Goal: Task Accomplishment & Management: Use online tool/utility

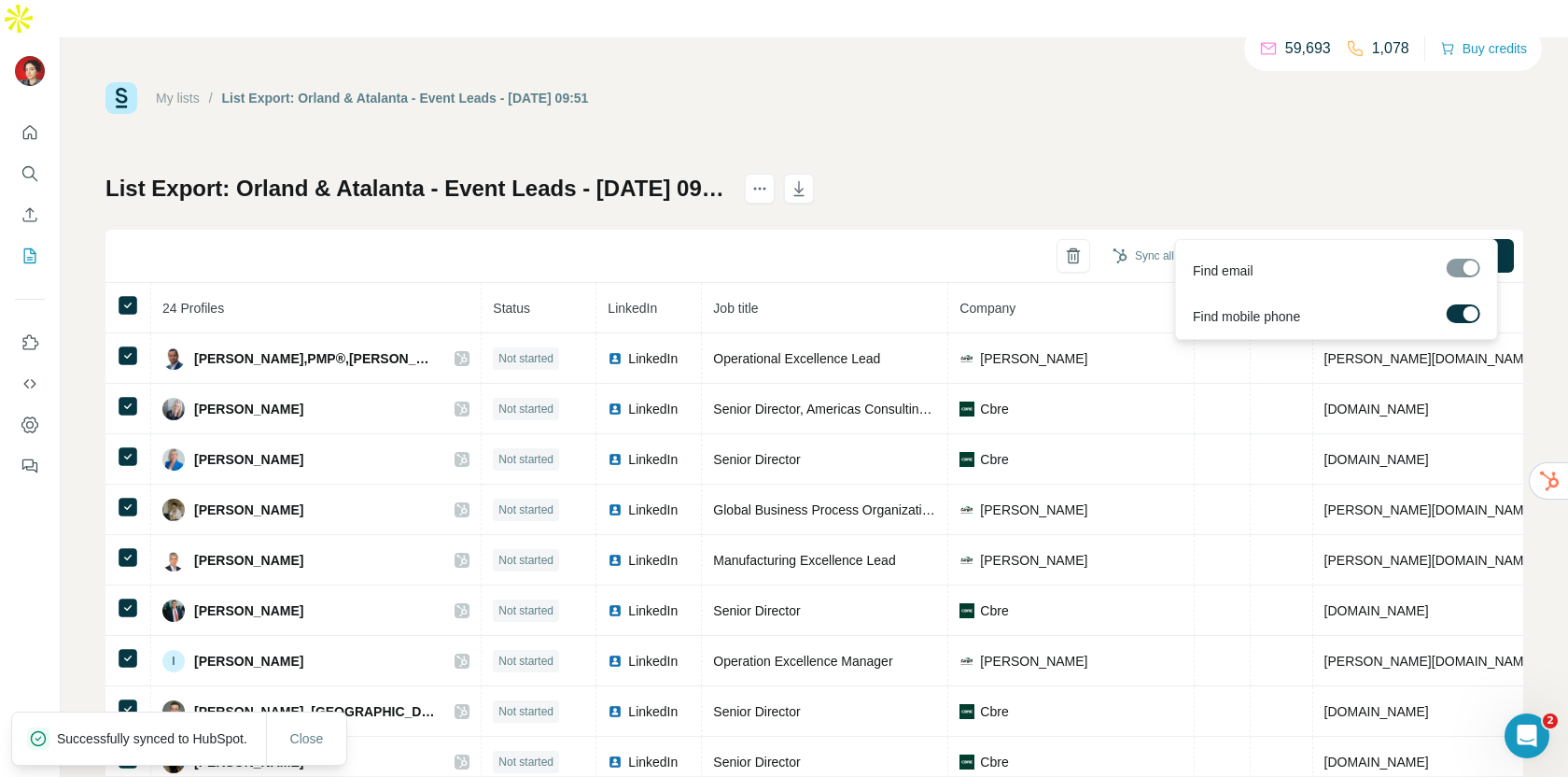
click at [1470, 317] on div at bounding box center [1471, 313] width 15 height 15
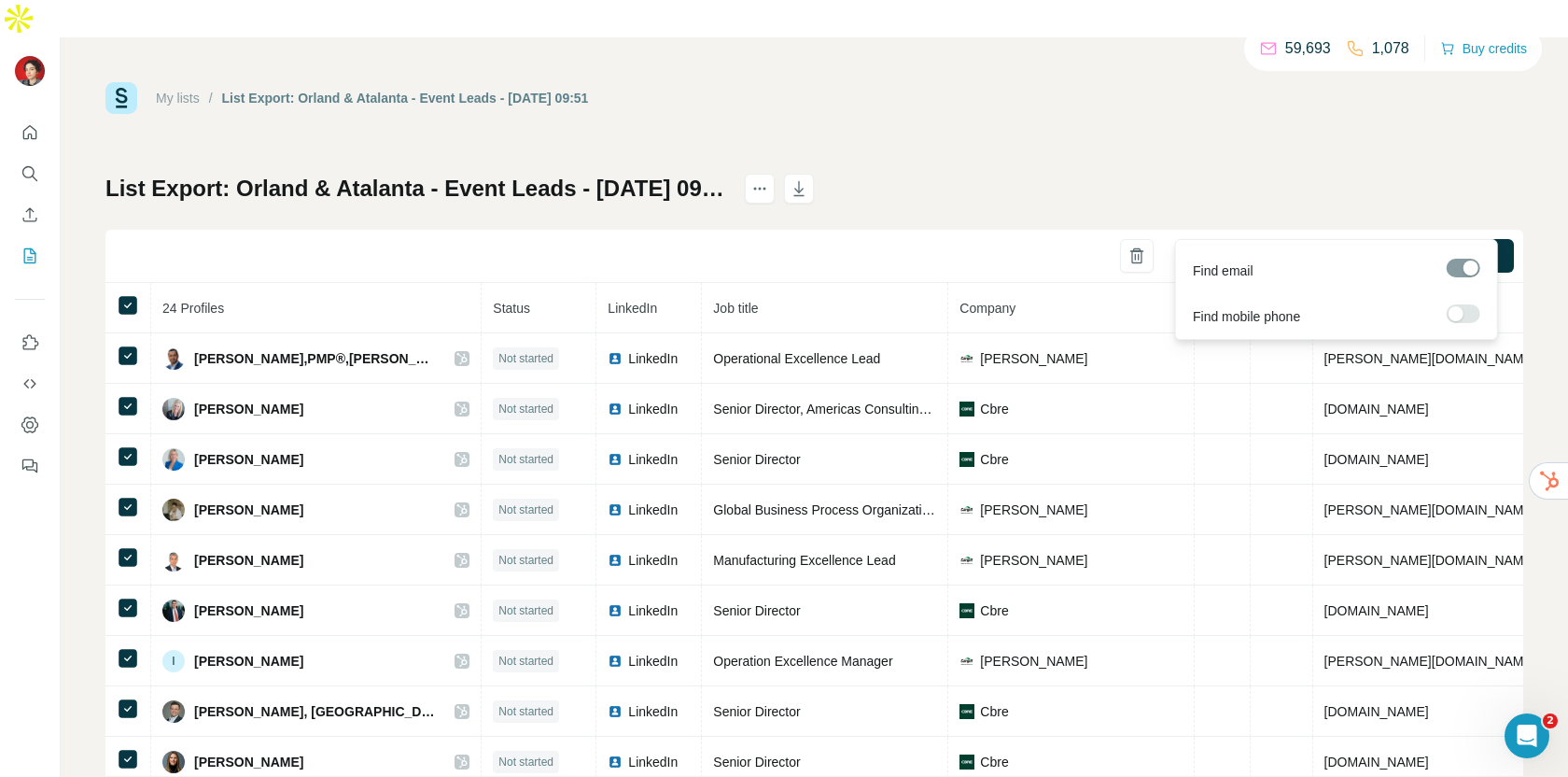
click at [1470, 317] on label at bounding box center [1463, 313] width 34 height 19
click at [1408, 247] on span "Find all emails & mobiles (24)" at bounding box center [1408, 256] width 172 height 19
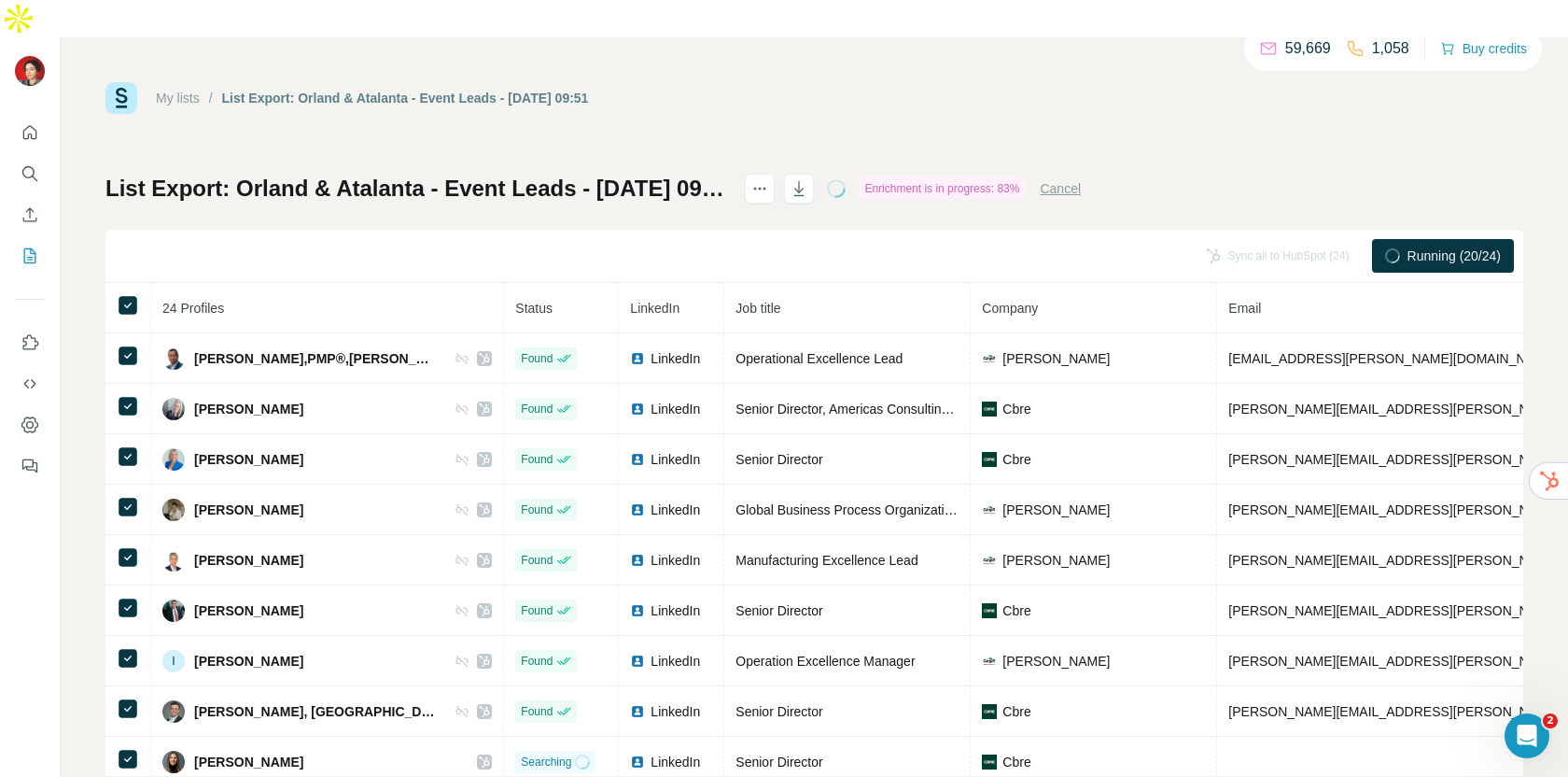
scroll to position [72, 0]
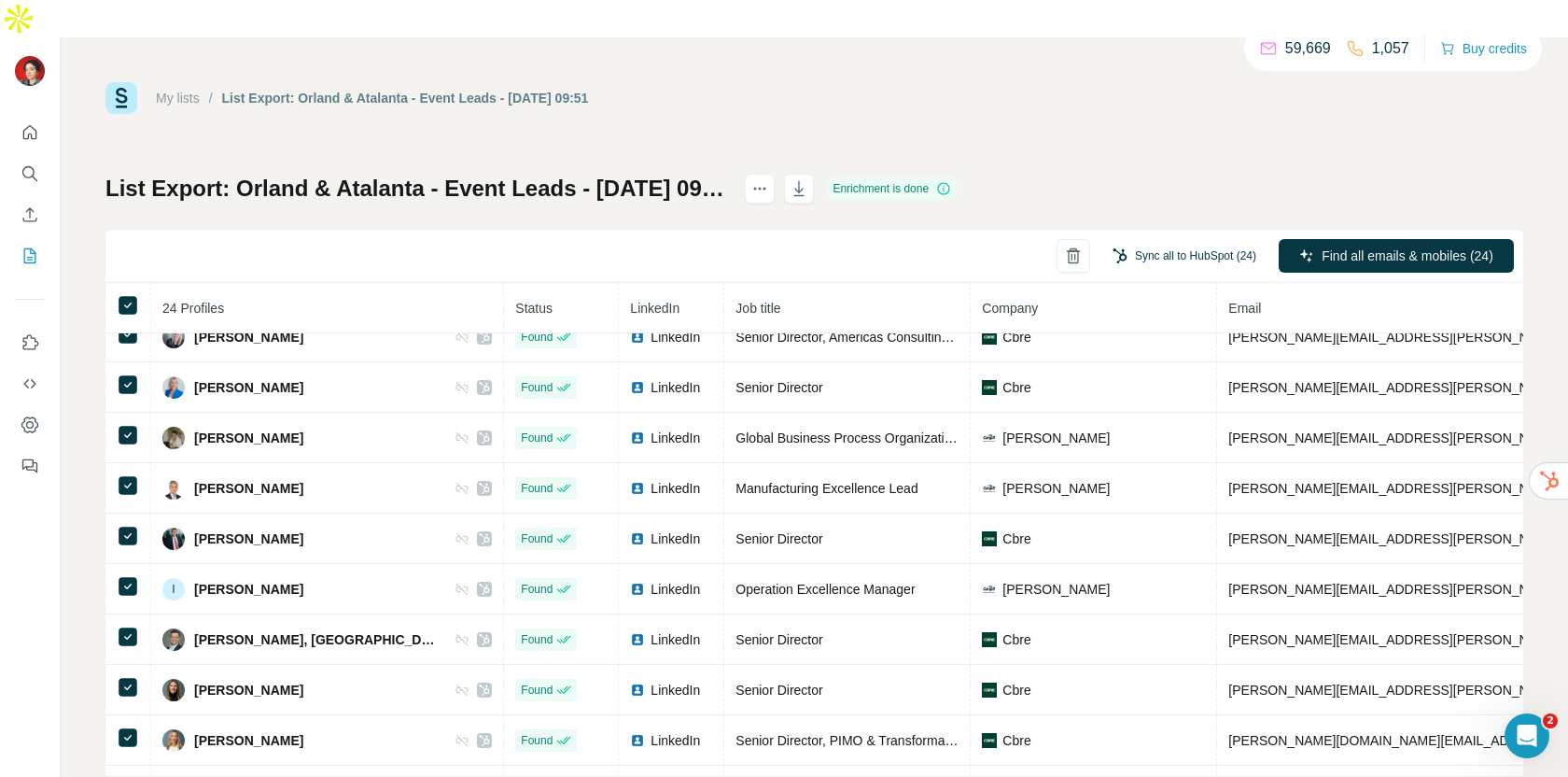
click at [1162, 242] on button "Sync all to HubSpot (24)" at bounding box center [1185, 256] width 170 height 28
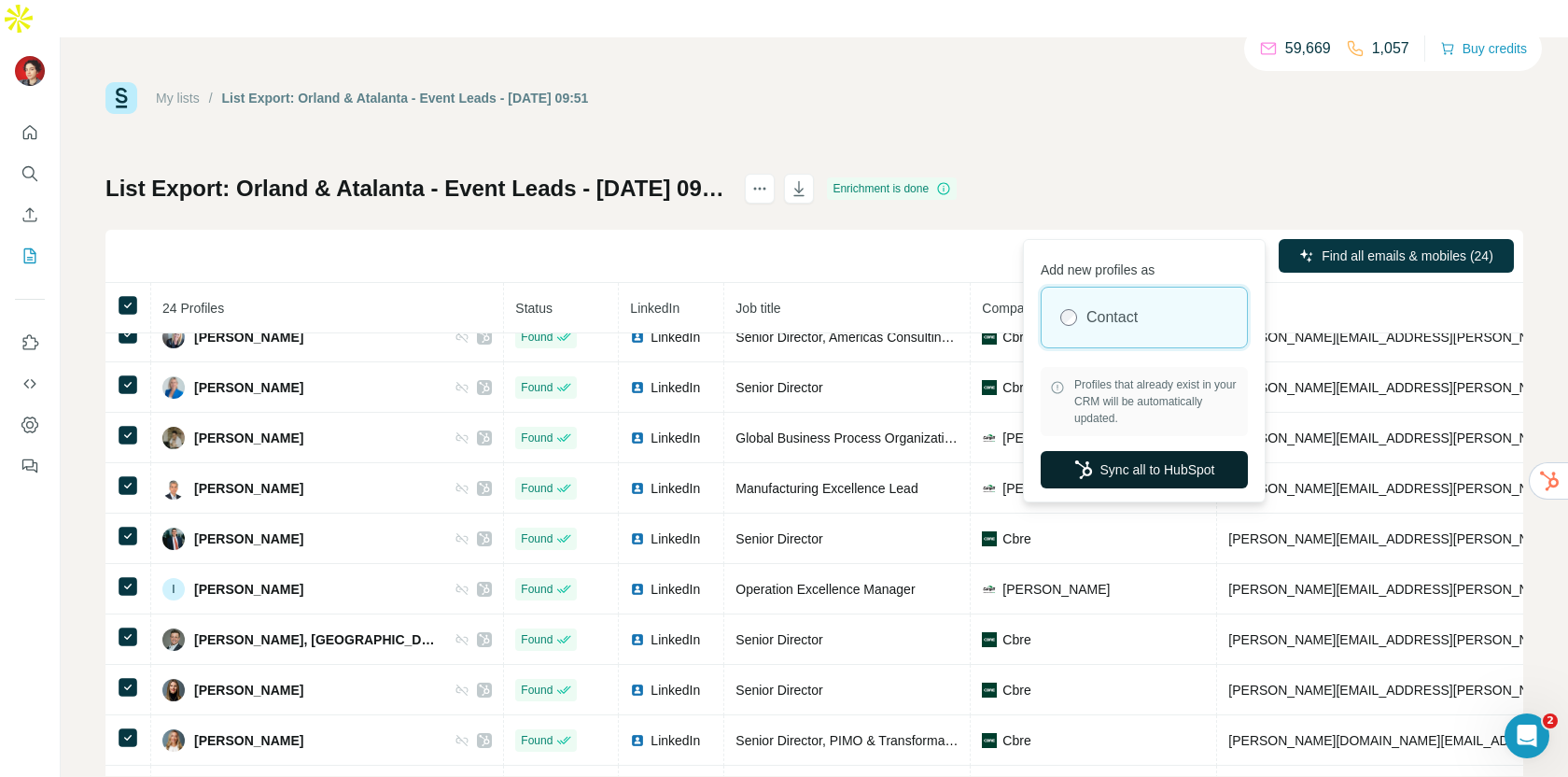
click at [1163, 472] on button "Sync all to HubSpot" at bounding box center [1144, 469] width 208 height 37
